Goal: Information Seeking & Learning: Learn about a topic

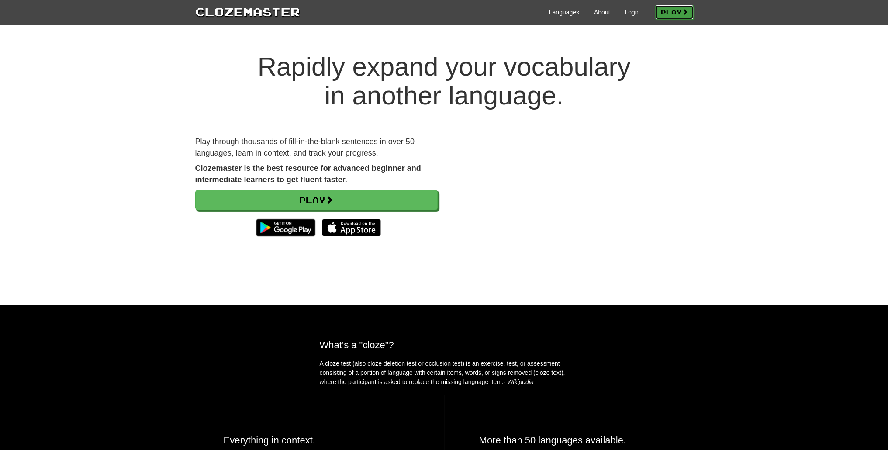
click at [668, 7] on link "Play" at bounding box center [674, 12] width 38 height 15
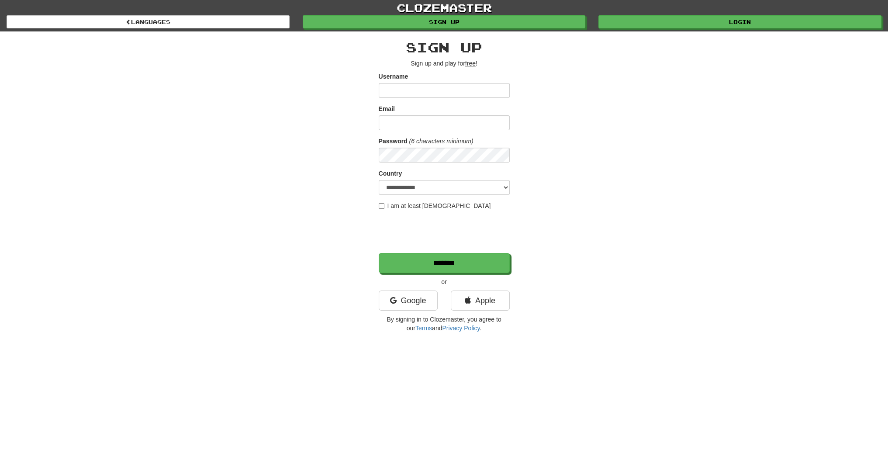
click at [485, 87] on input "Username" at bounding box center [444, 90] width 131 height 15
click at [412, 294] on link "Google" at bounding box center [408, 301] width 59 height 20
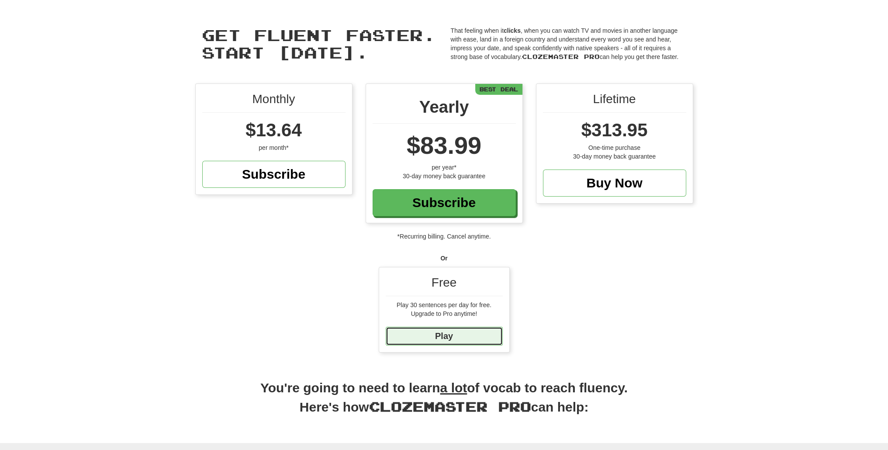
click at [495, 329] on link "Play" at bounding box center [444, 336] width 117 height 19
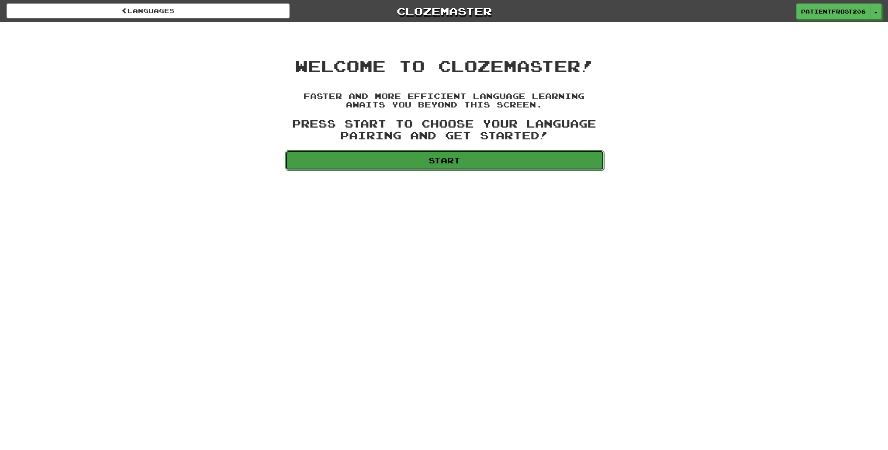
click at [510, 157] on link "Start" at bounding box center [444, 160] width 319 height 20
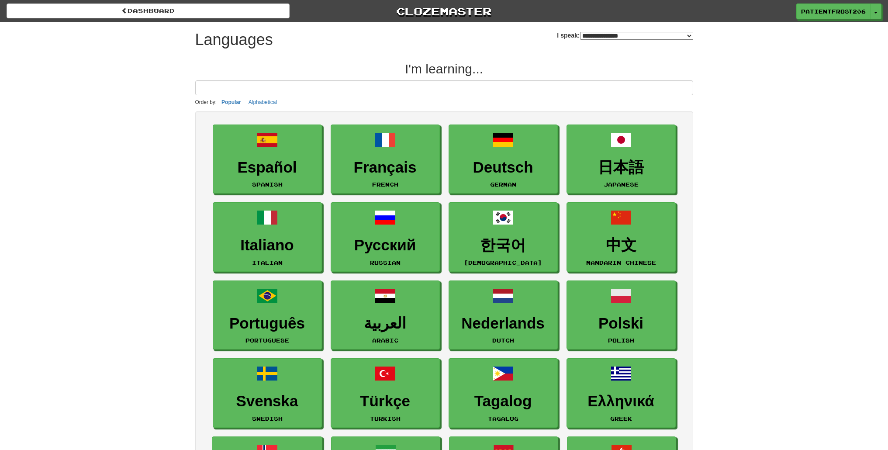
select select "*******"
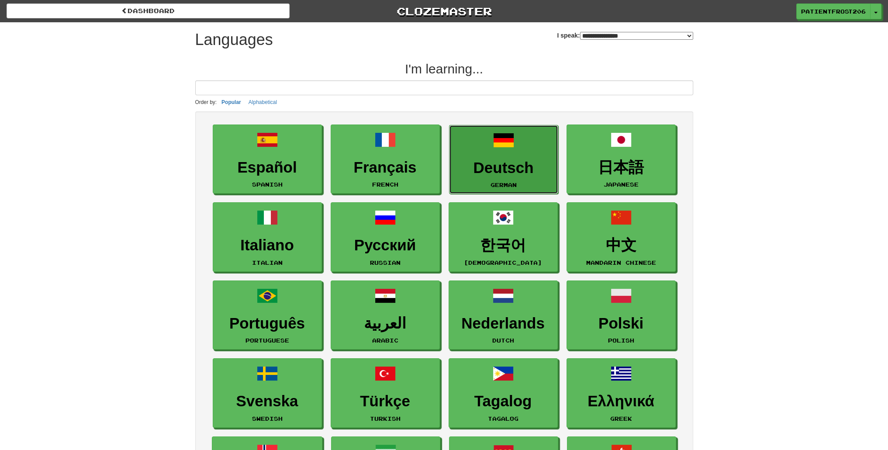
click at [532, 172] on h3 "Deutsch" at bounding box center [504, 167] width 100 height 17
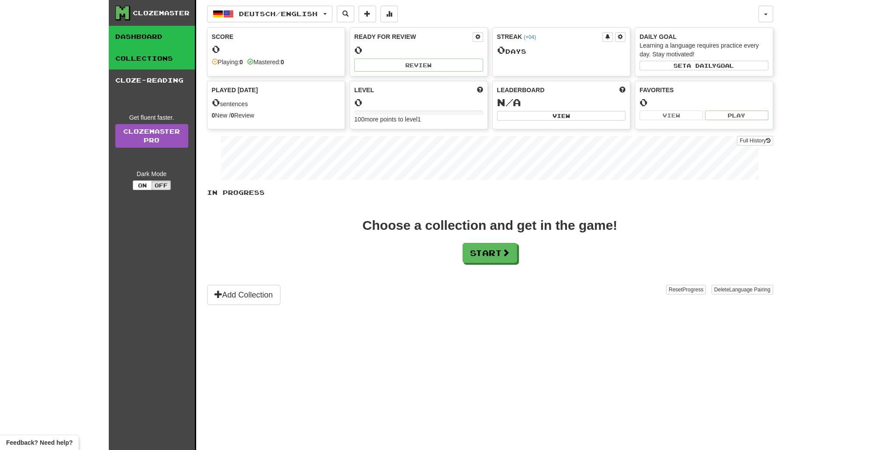
click at [172, 66] on link "Collections" at bounding box center [152, 59] width 86 height 22
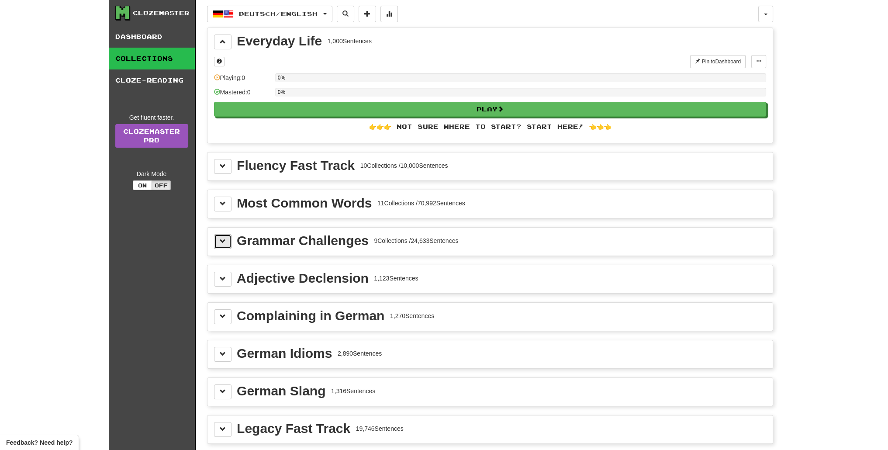
click at [218, 234] on button at bounding box center [222, 241] width 17 height 15
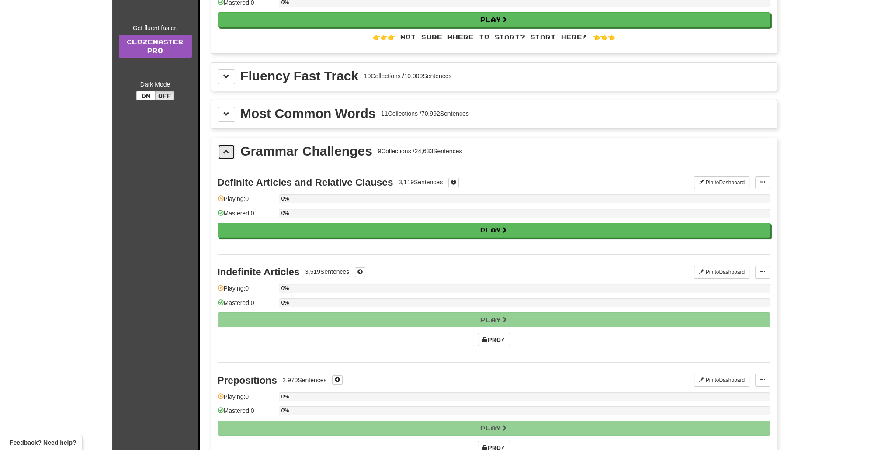
scroll to position [87, 0]
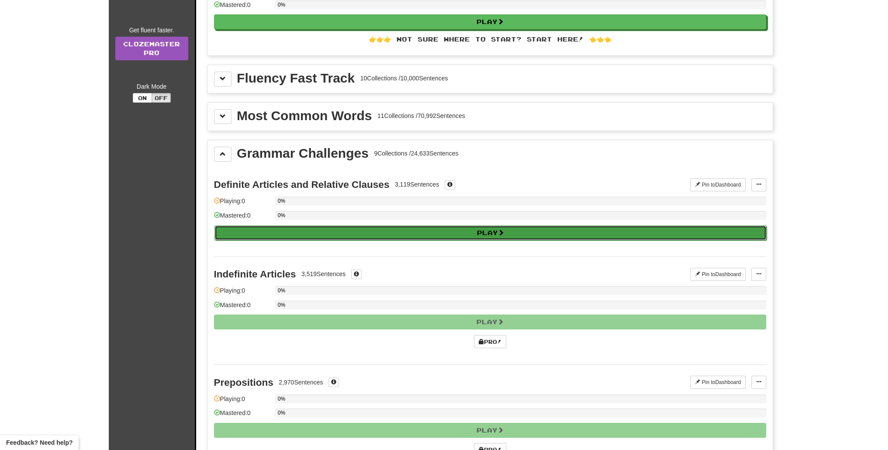
click at [427, 225] on button "Play" at bounding box center [490, 232] width 552 height 15
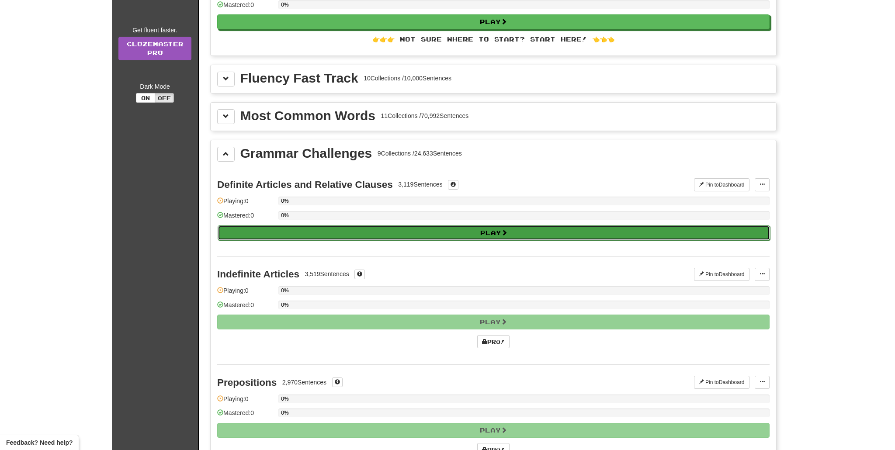
select select "**"
